Goal: Task Accomplishment & Management: Manage account settings

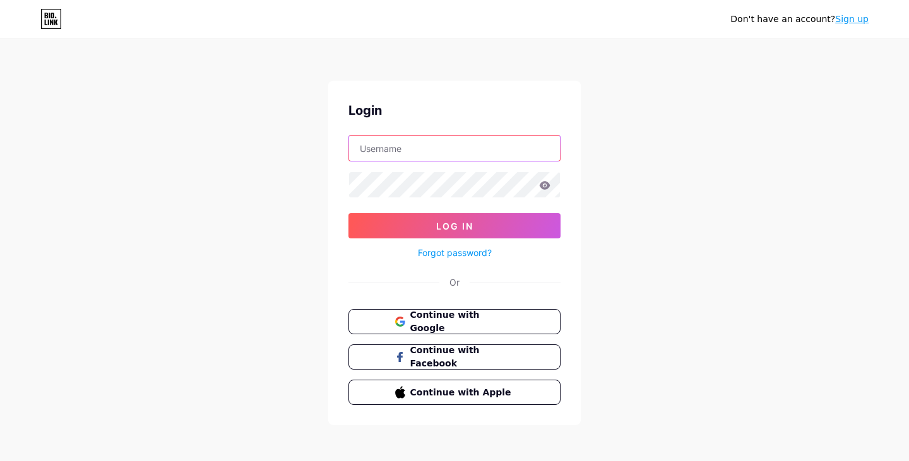
type input "biocube"
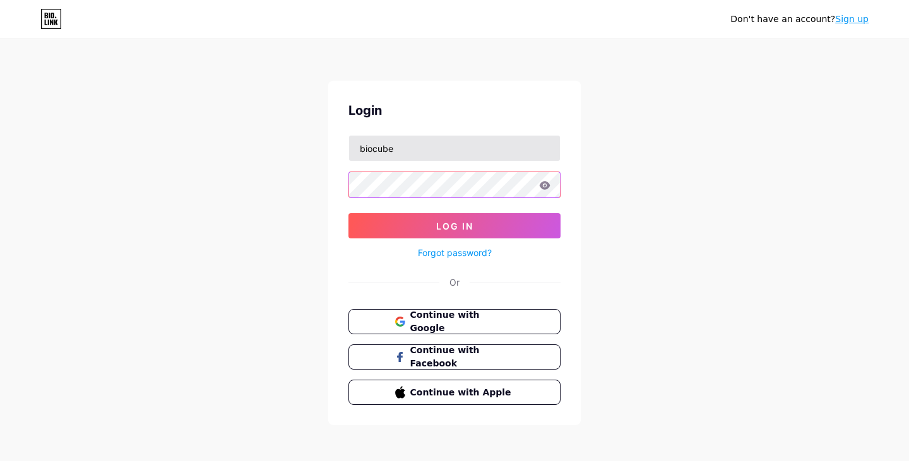
click at [454, 226] on button "Log In" at bounding box center [454, 225] width 212 height 25
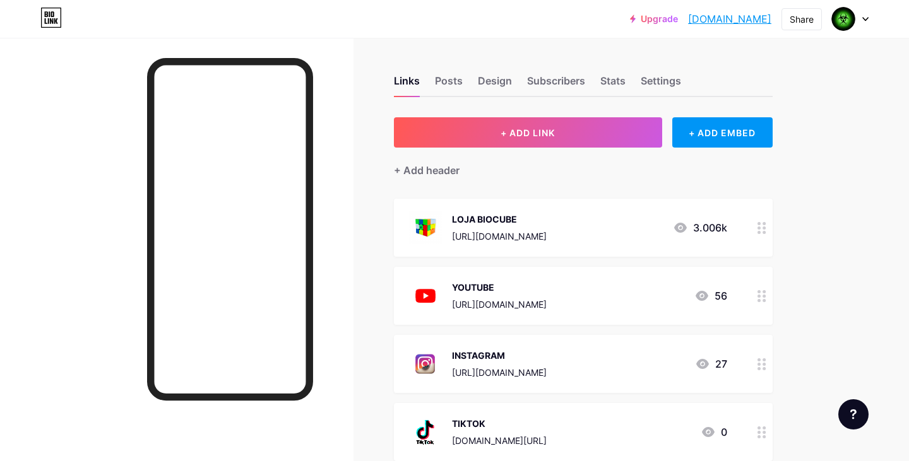
click at [519, 234] on div "[URL][DOMAIN_NAME]" at bounding box center [499, 236] width 95 height 13
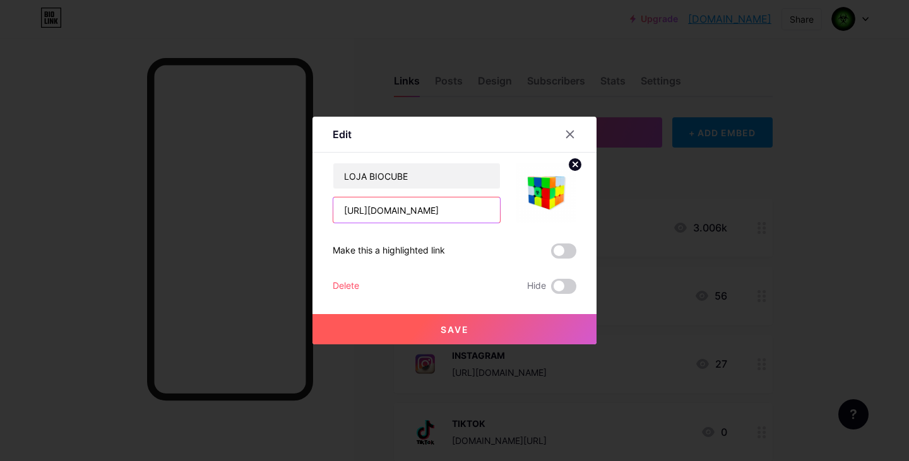
click at [447, 216] on input "[URL][DOMAIN_NAME]" at bounding box center [416, 210] width 167 height 25
paste input "text"
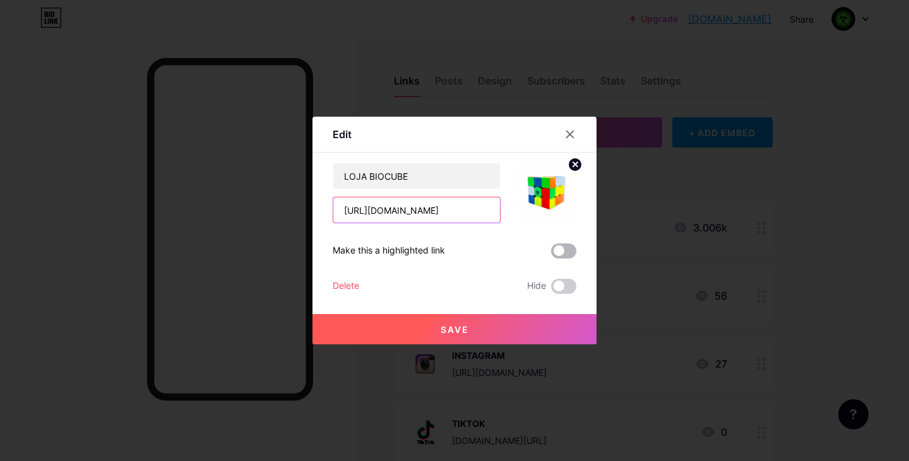
type input "[URL][DOMAIN_NAME]"
click at [563, 247] on span at bounding box center [563, 251] width 25 height 15
click at [551, 254] on input "checkbox" at bounding box center [551, 254] width 0 height 0
click at [456, 333] on span "Save" at bounding box center [454, 329] width 28 height 11
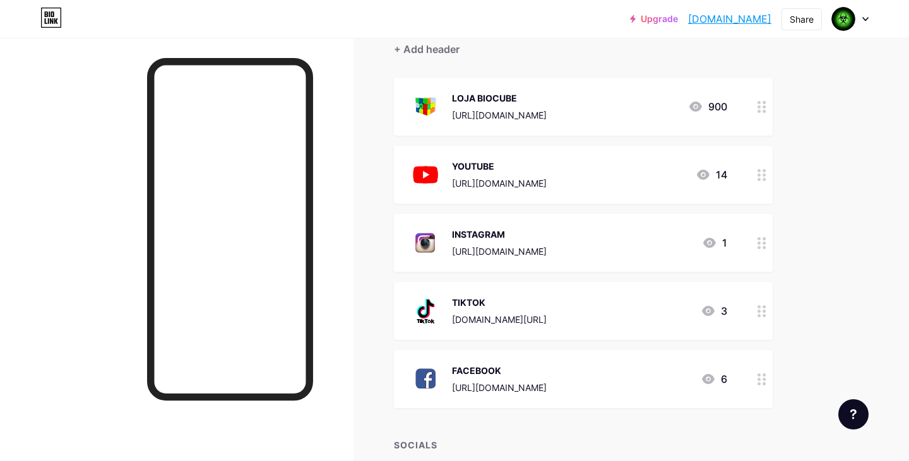
scroll to position [131, 0]
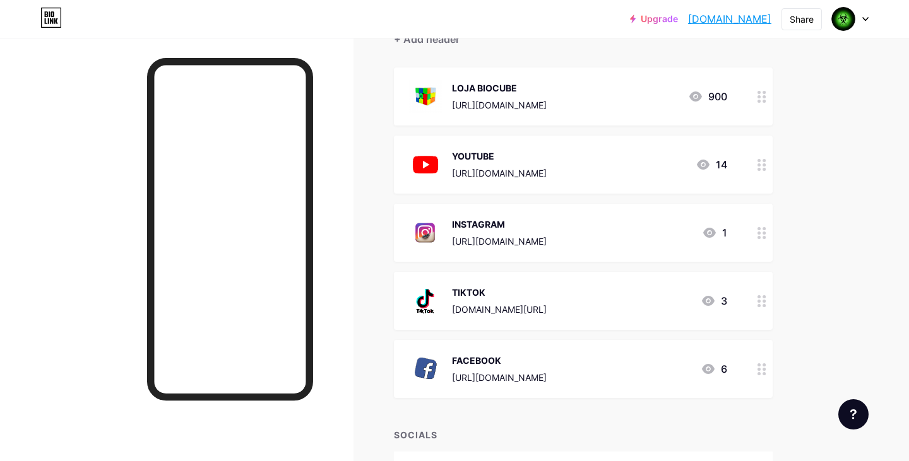
click at [760, 301] on circle at bounding box center [758, 301] width 3 height 3
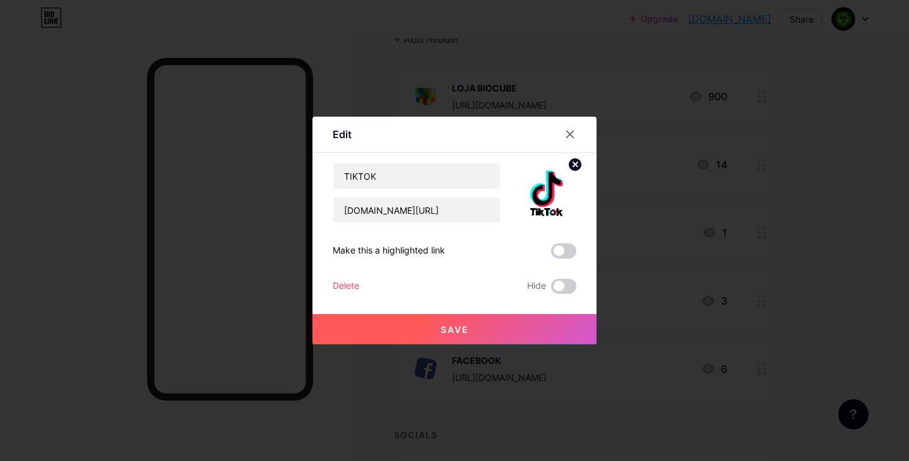
click at [350, 288] on div "Delete" at bounding box center [346, 286] width 27 height 15
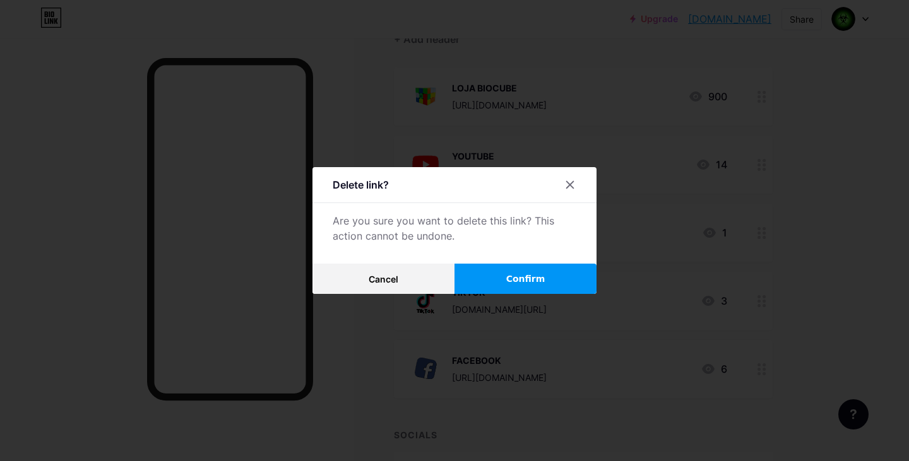
click at [531, 278] on span "Confirm" at bounding box center [525, 279] width 39 height 13
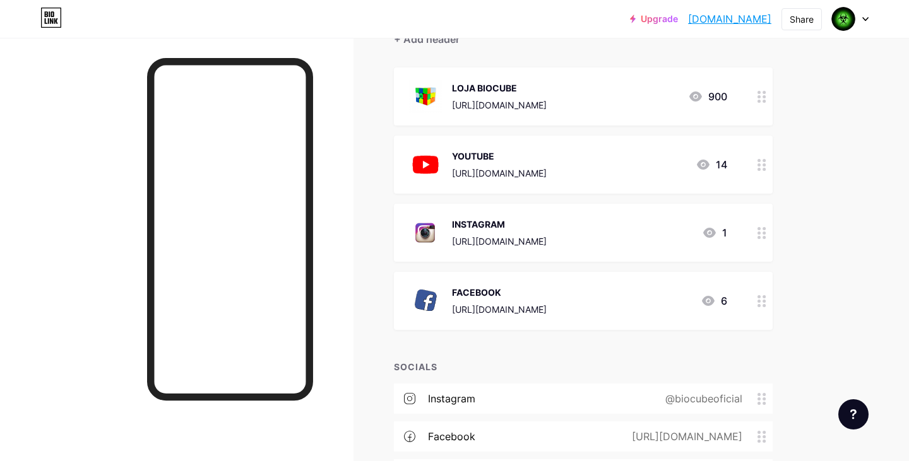
click at [757, 299] on div at bounding box center [761, 301] width 21 height 58
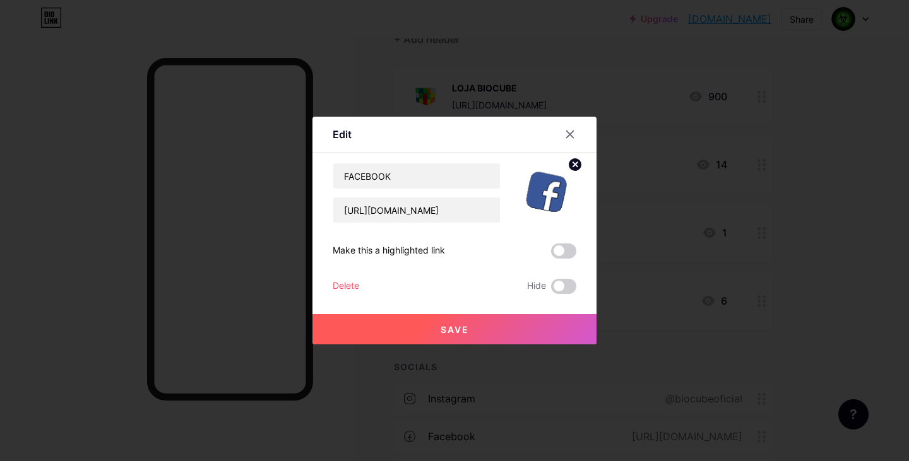
click at [336, 286] on div "Delete" at bounding box center [346, 286] width 27 height 15
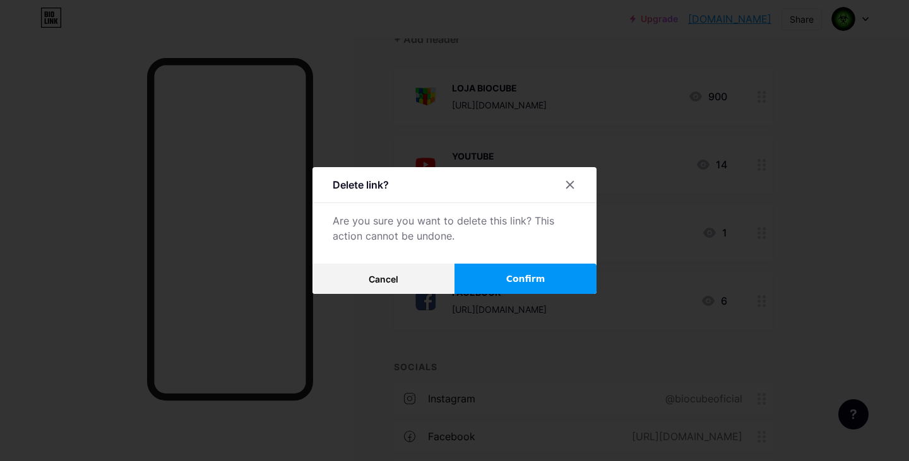
click at [507, 284] on span "Confirm" at bounding box center [525, 279] width 39 height 13
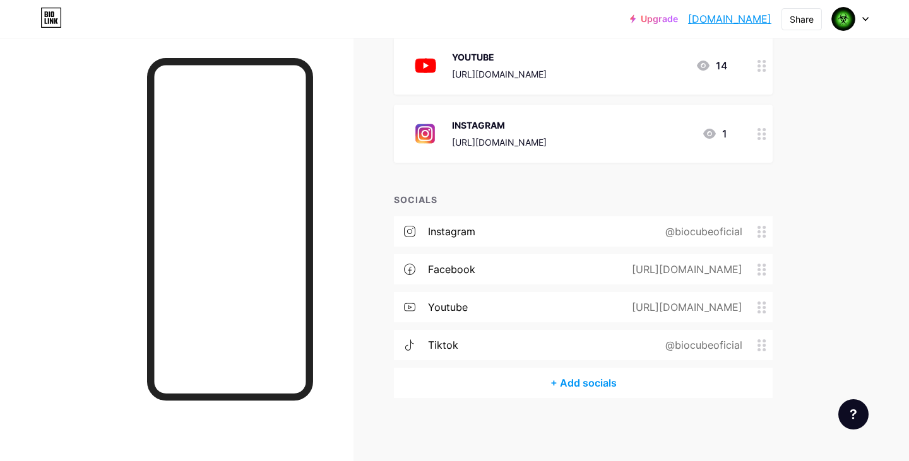
scroll to position [230, 0]
click at [754, 343] on div "@biocubeoficial" at bounding box center [701, 345] width 112 height 15
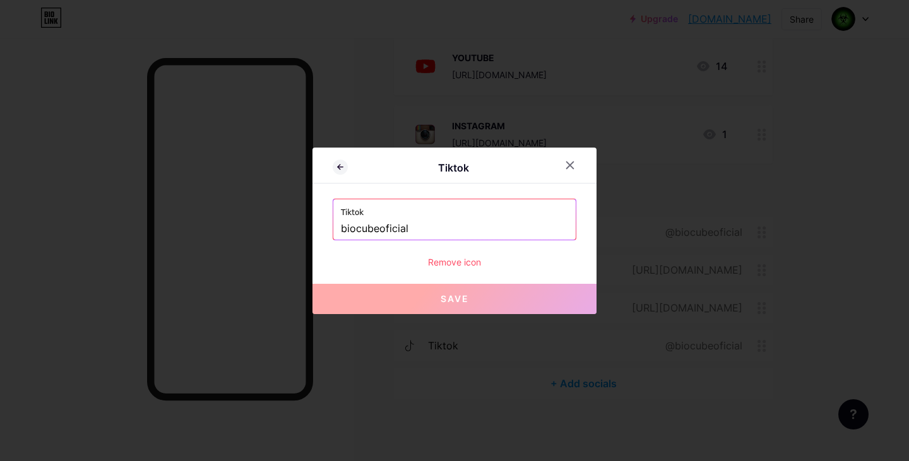
click at [471, 262] on div "Remove icon" at bounding box center [455, 262] width 244 height 13
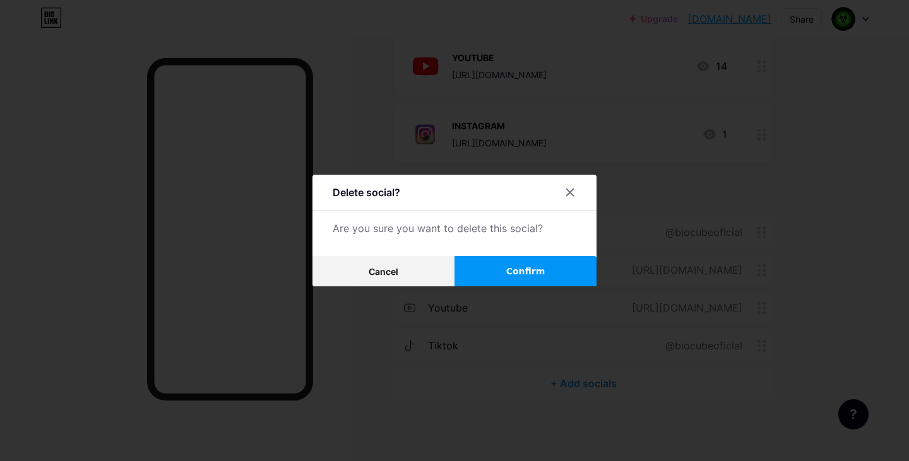
click at [490, 271] on button "Confirm" at bounding box center [525, 271] width 142 height 30
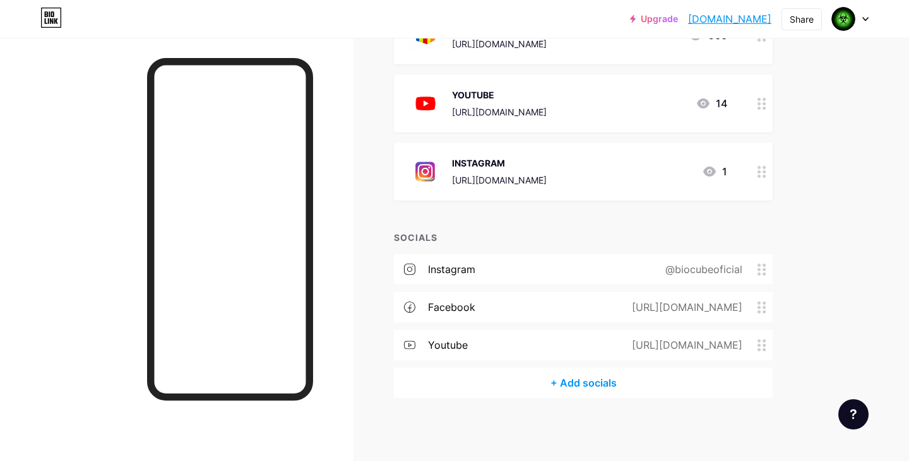
scroll to position [192, 0]
click at [762, 307] on icon at bounding box center [761, 308] width 9 height 12
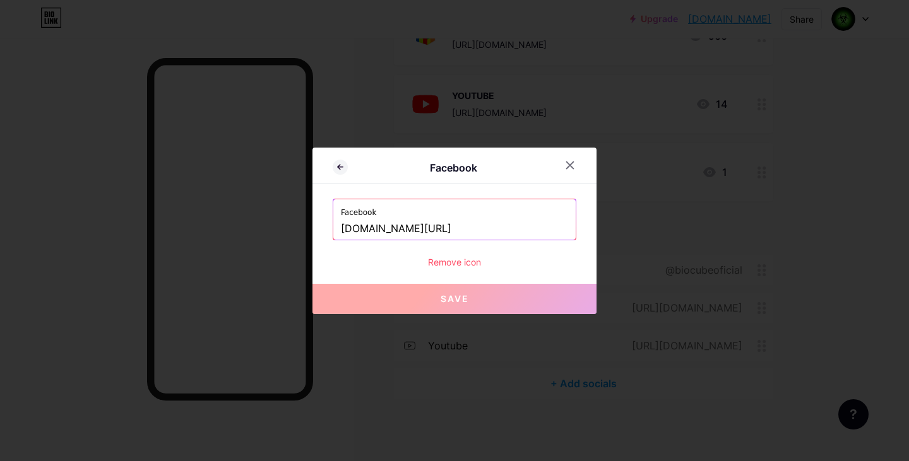
click at [472, 261] on div "Remove icon" at bounding box center [455, 262] width 244 height 13
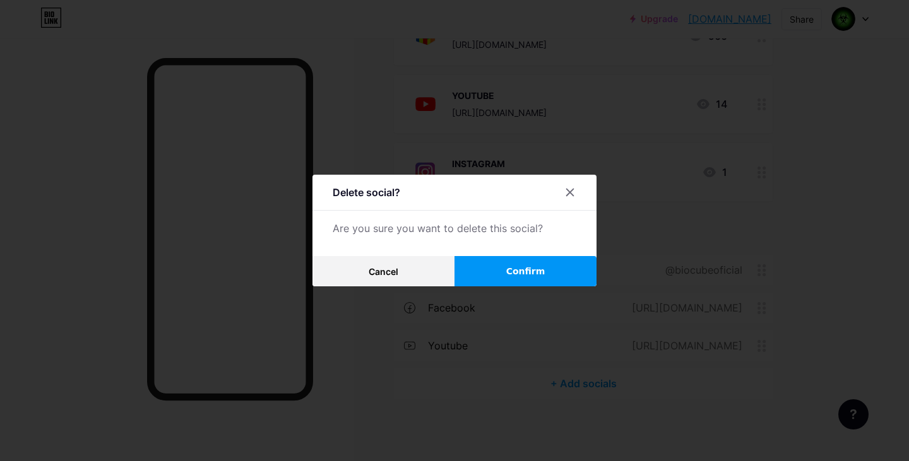
click at [496, 272] on button "Confirm" at bounding box center [525, 271] width 142 height 30
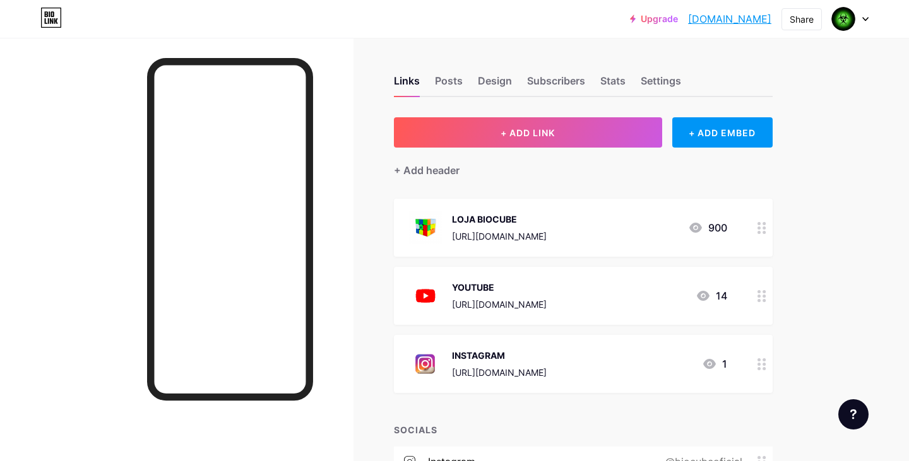
scroll to position [0, 0]
click at [795, 21] on div "Share" at bounding box center [801, 19] width 24 height 13
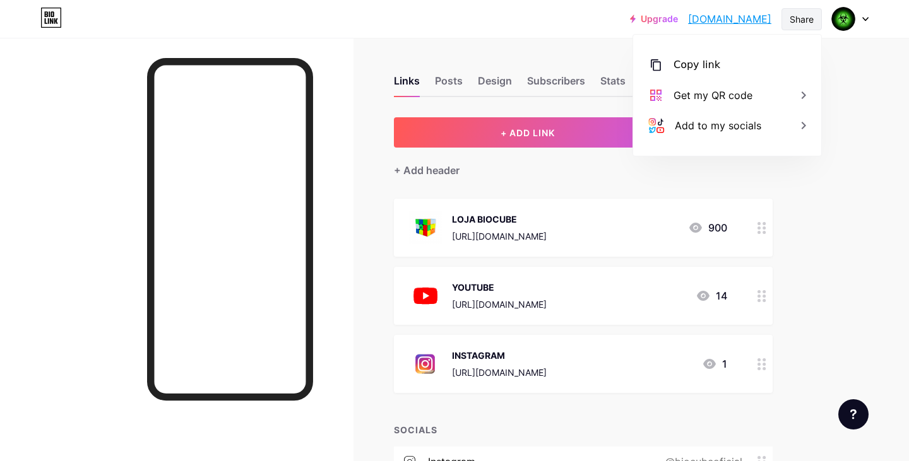
click at [795, 21] on div "Share" at bounding box center [801, 19] width 24 height 13
